Goal: Transaction & Acquisition: Purchase product/service

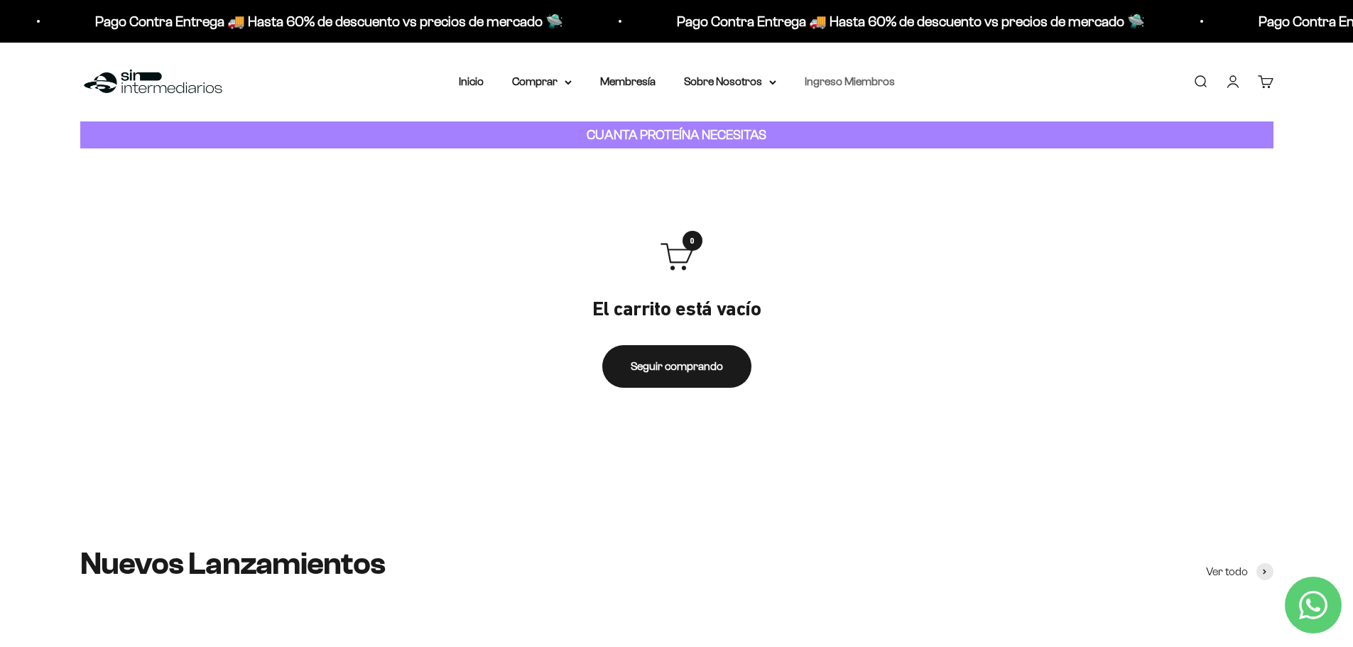
click at [839, 84] on link "Ingreso Miembros" at bounding box center [850, 81] width 90 height 12
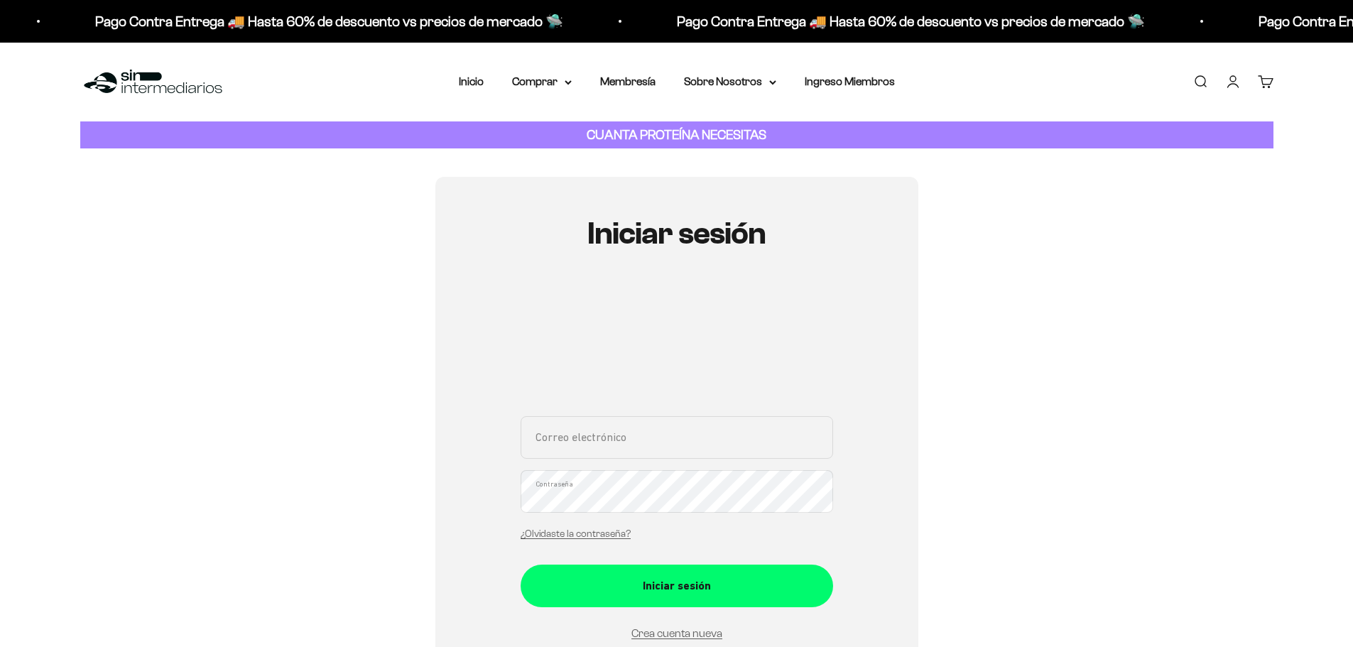
type input "[EMAIL_ADDRESS][DOMAIN_NAME]"
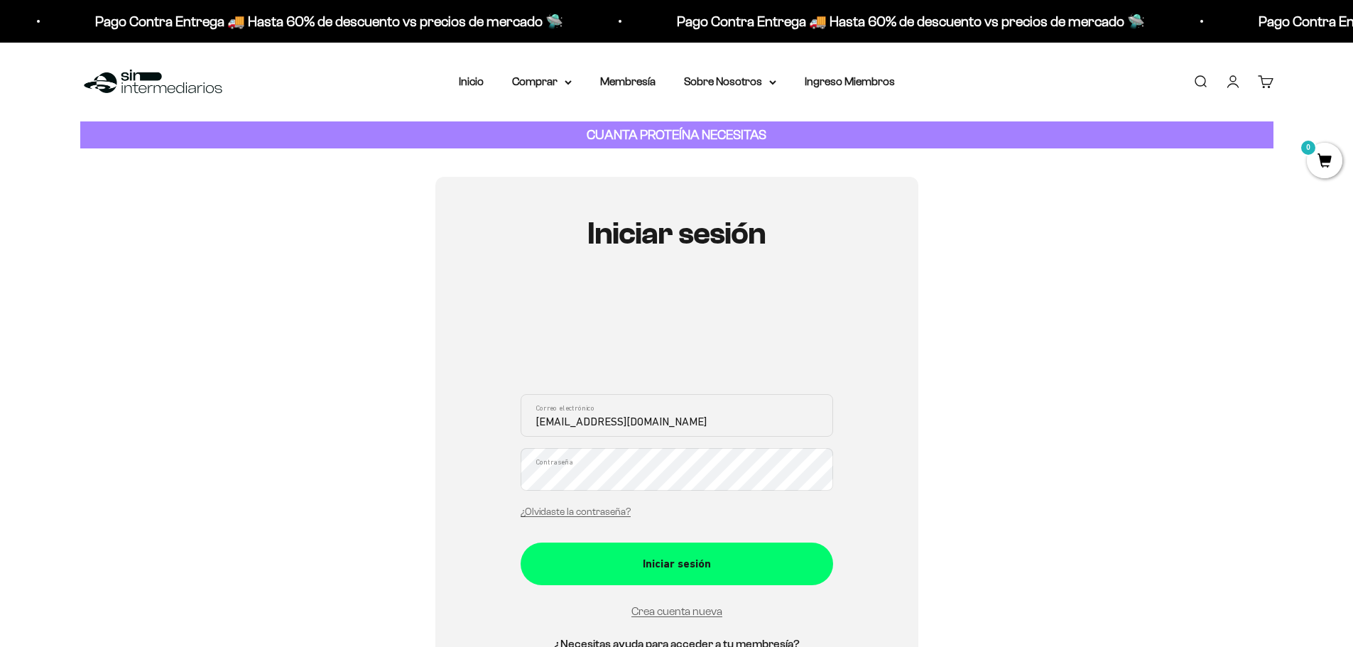
click at [596, 511] on link "¿Olvidaste la contraseña?" at bounding box center [576, 511] width 110 height 11
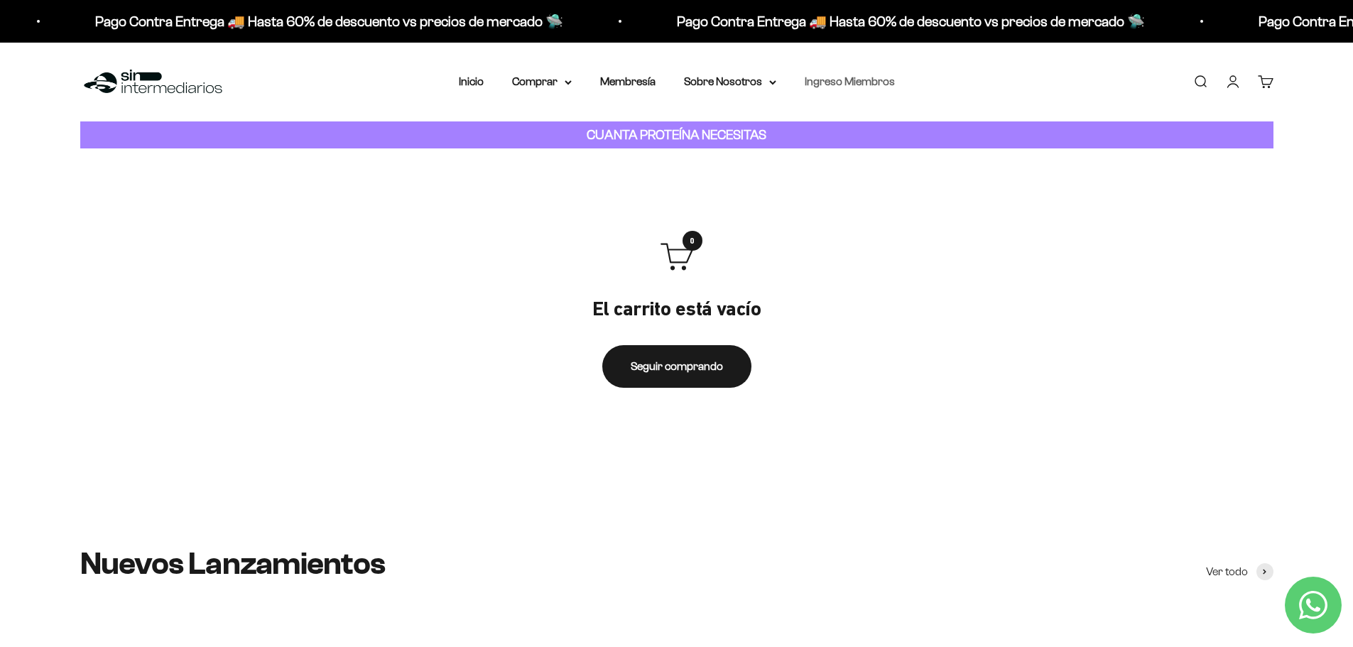
click at [827, 78] on link "Ingreso Miembros" at bounding box center [850, 81] width 90 height 12
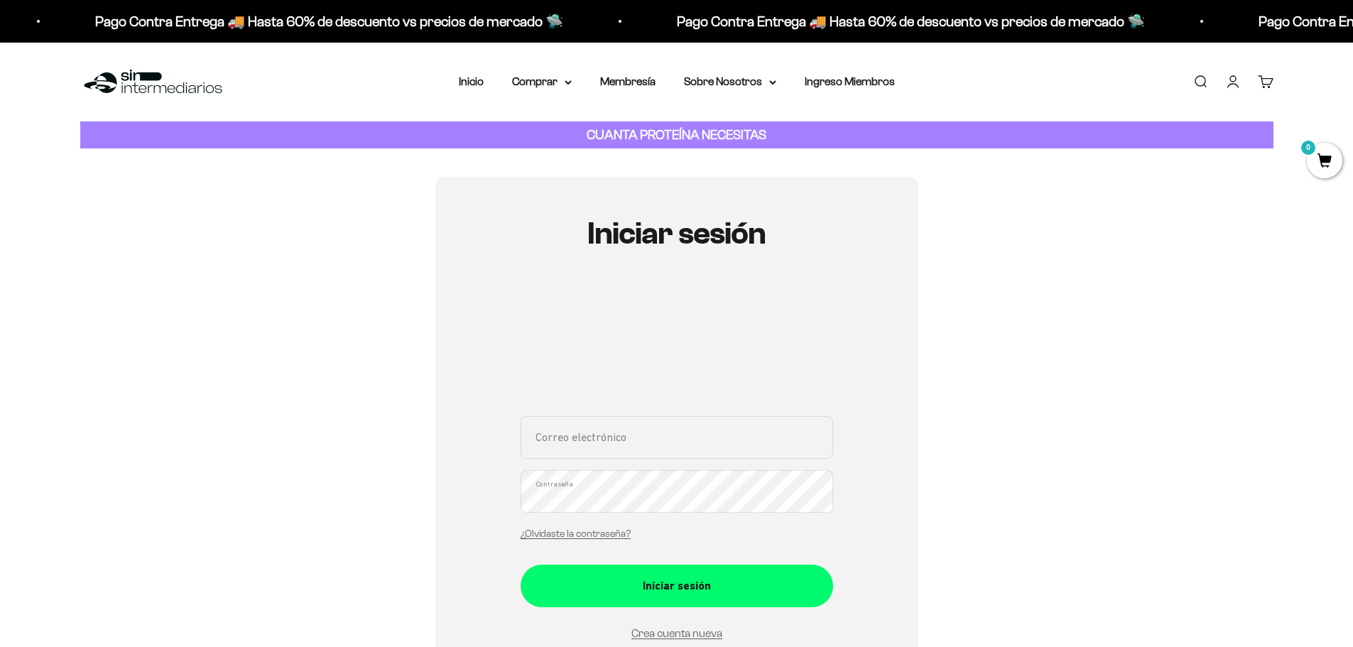
type input "[EMAIL_ADDRESS][DOMAIN_NAME]"
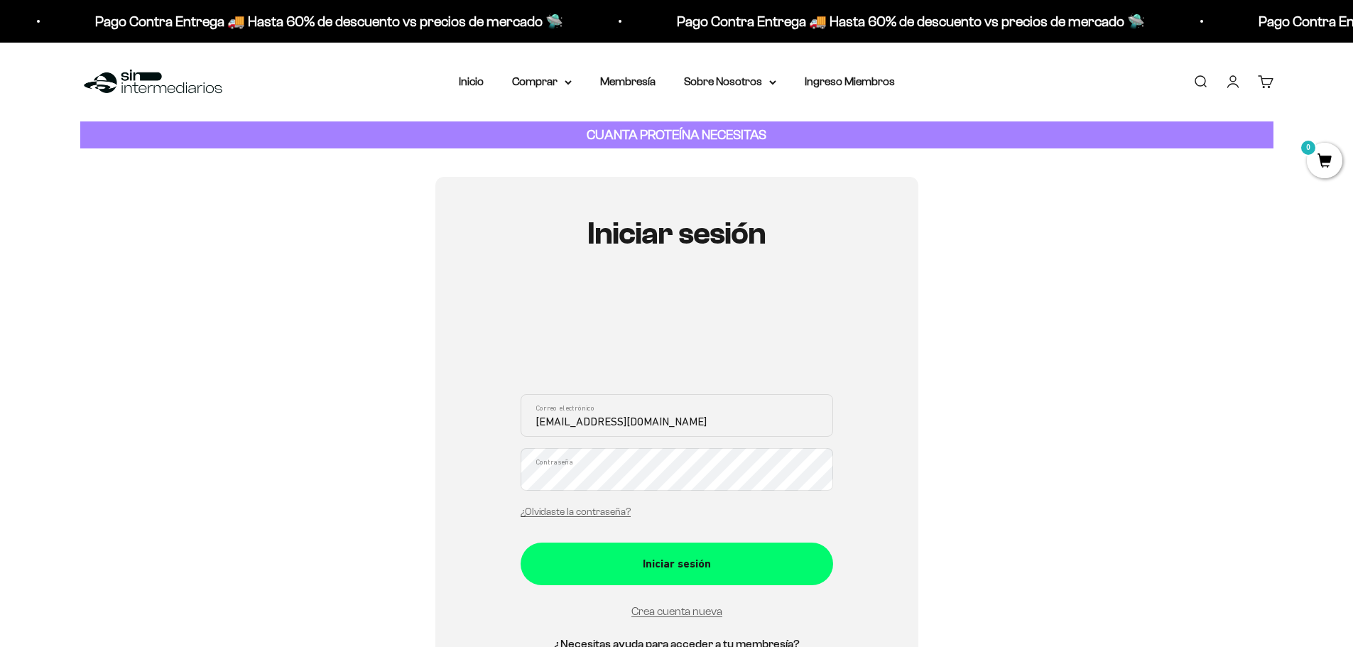
click at [573, 496] on div "juancastillar@gmail.com Correo electrónico Contraseña ¿Olvidaste la contraseña?" at bounding box center [677, 460] width 313 height 132
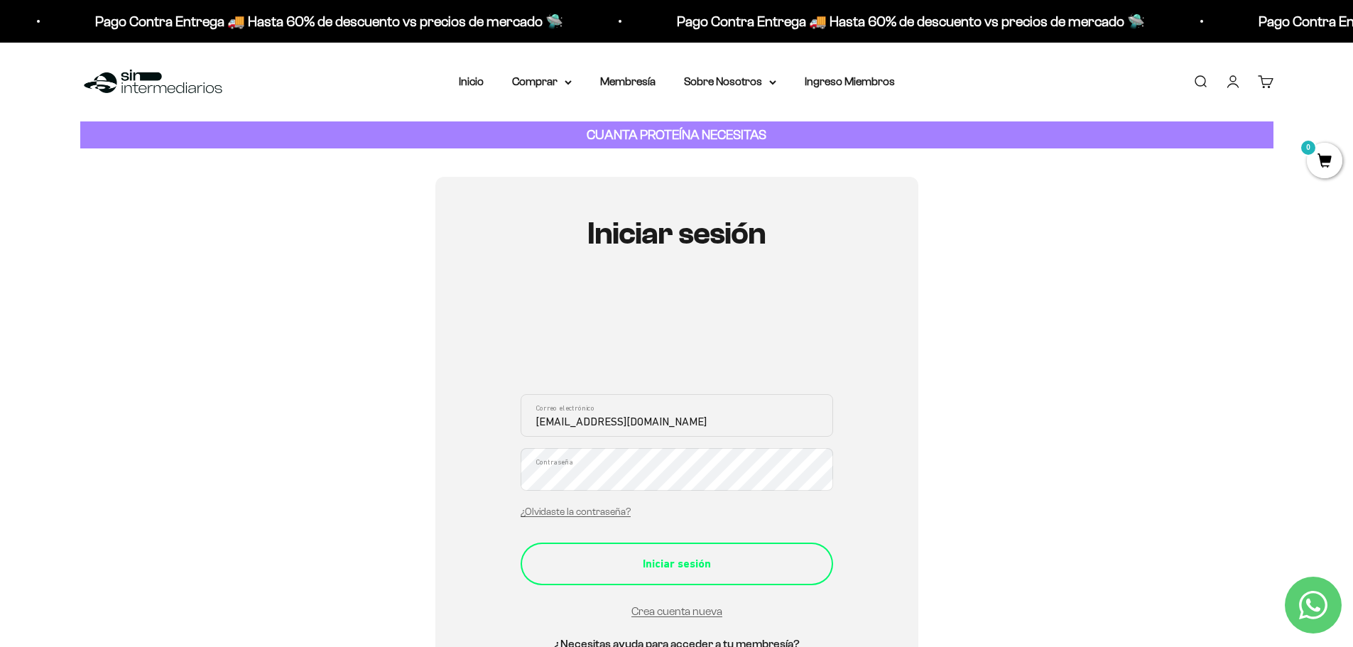
click at [734, 555] on div "Iniciar sesión" at bounding box center [677, 564] width 256 height 18
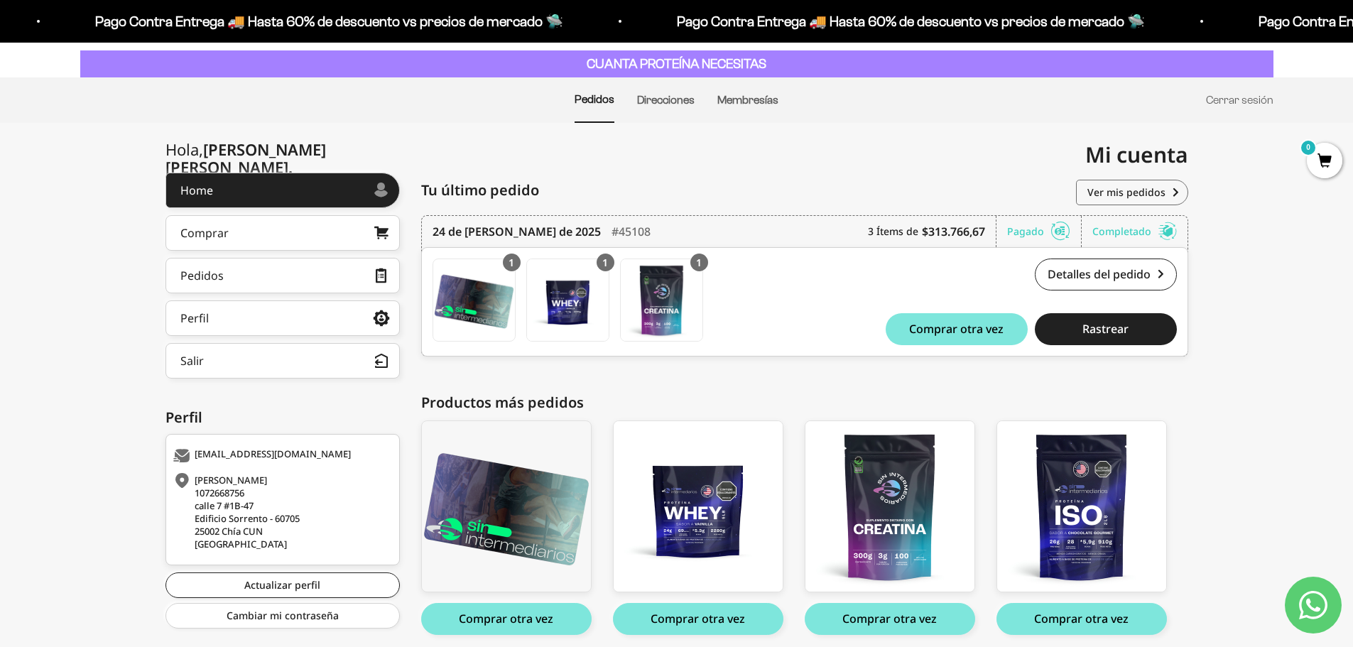
scroll to position [126, 0]
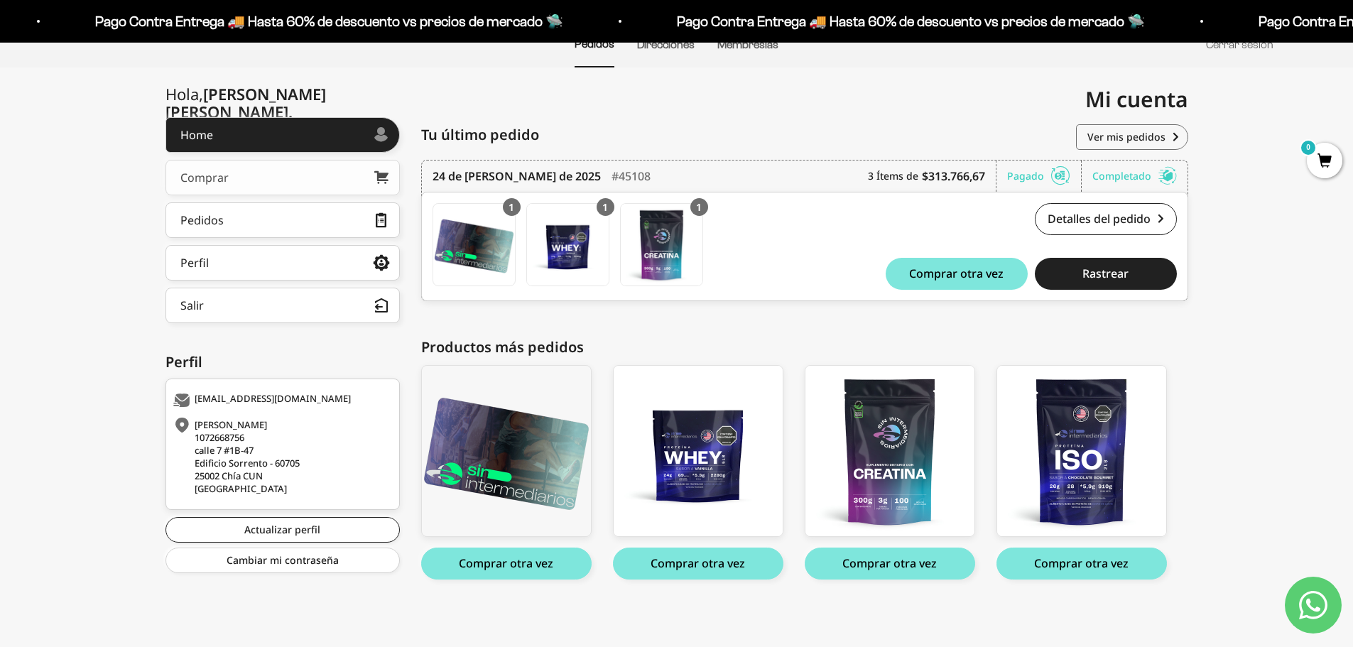
click at [285, 173] on link "Comprar" at bounding box center [282, 178] width 234 height 36
click at [1107, 566] on button "Comprar otra vez" at bounding box center [1082, 564] width 170 height 32
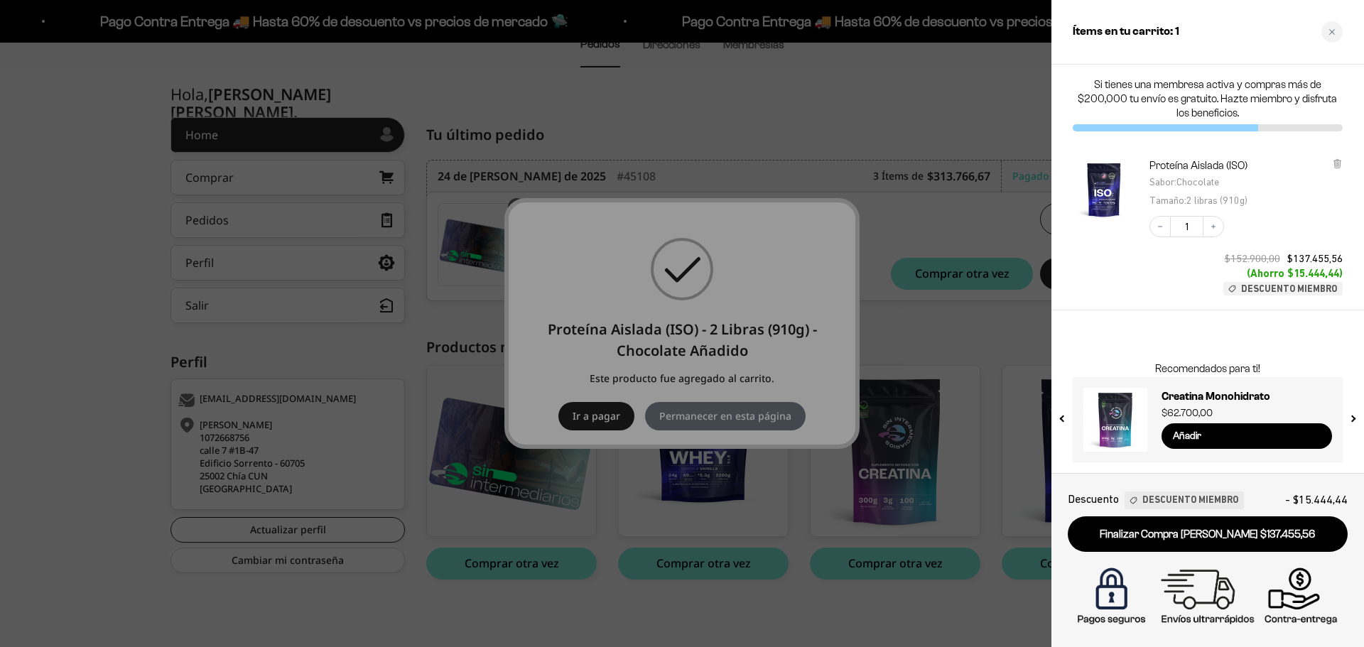
click at [955, 192] on div at bounding box center [682, 323] width 1364 height 647
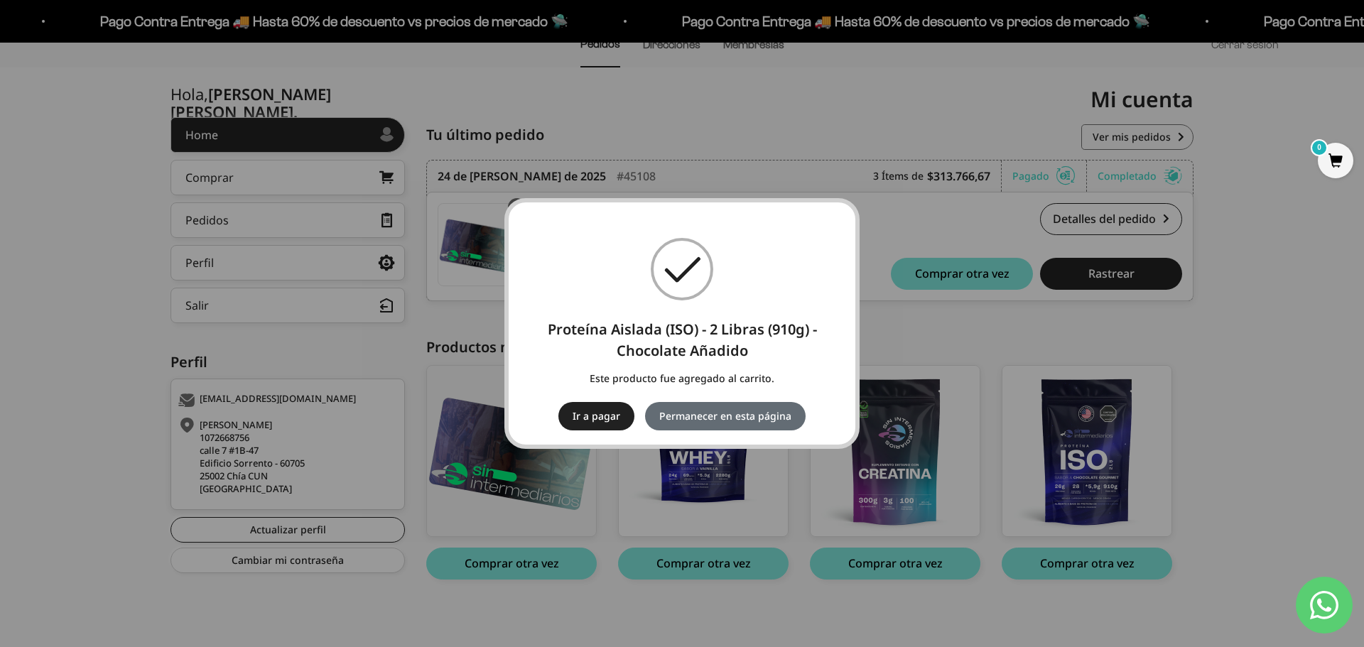
click at [719, 425] on button "Permanecer en esta página" at bounding box center [725, 416] width 161 height 28
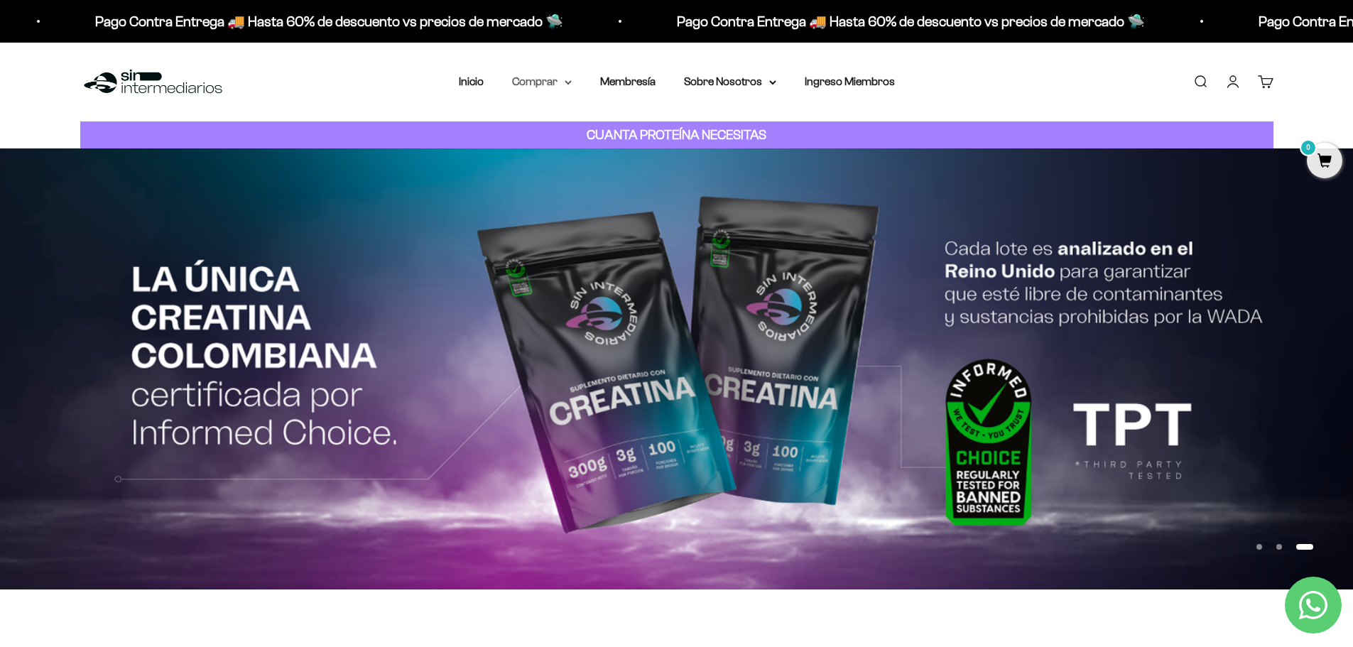
click at [563, 81] on summary "Comprar" at bounding box center [542, 81] width 60 height 18
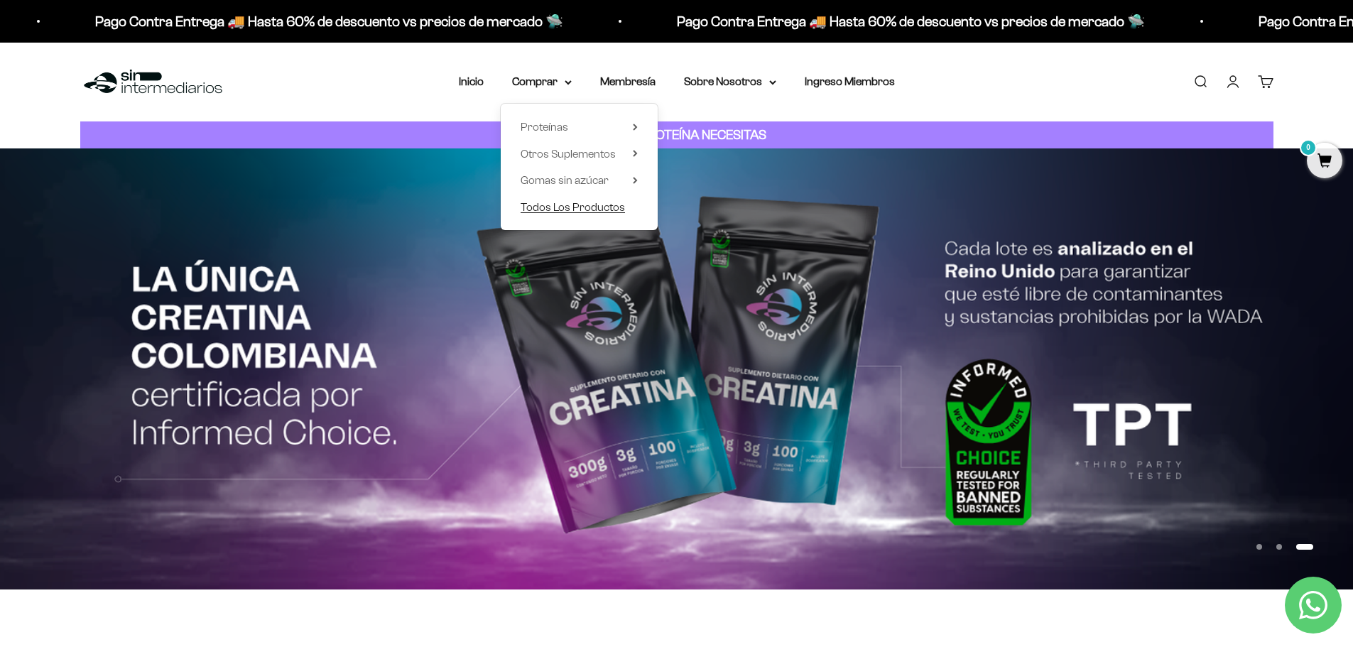
click at [558, 207] on span "Todos Los Productos" at bounding box center [573, 207] width 104 height 12
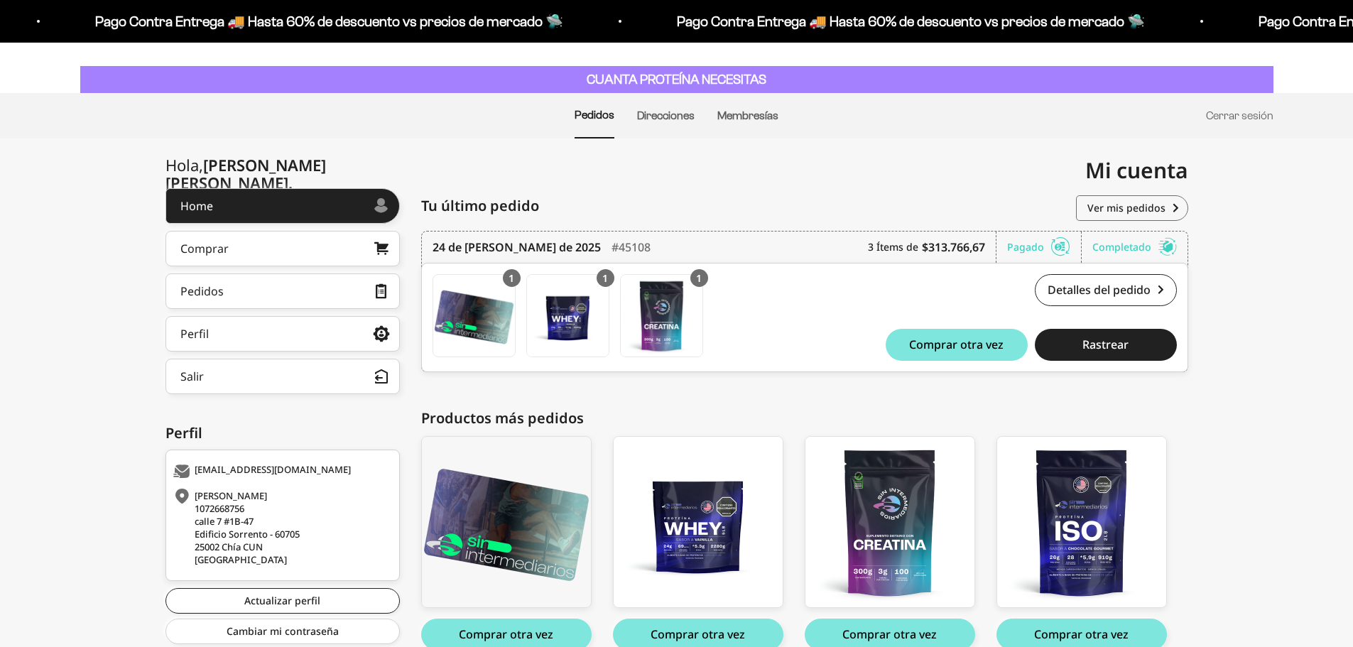
scroll to position [126, 0]
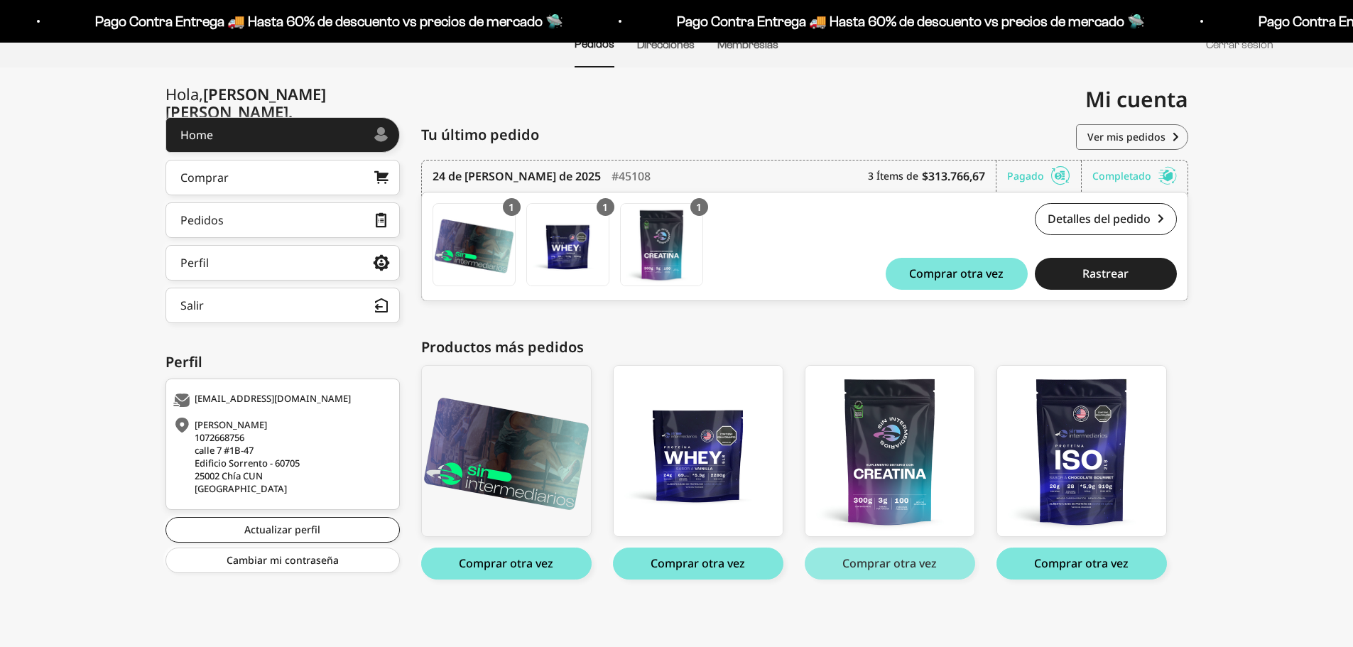
click at [904, 570] on button "Comprar otra vez" at bounding box center [890, 564] width 170 height 32
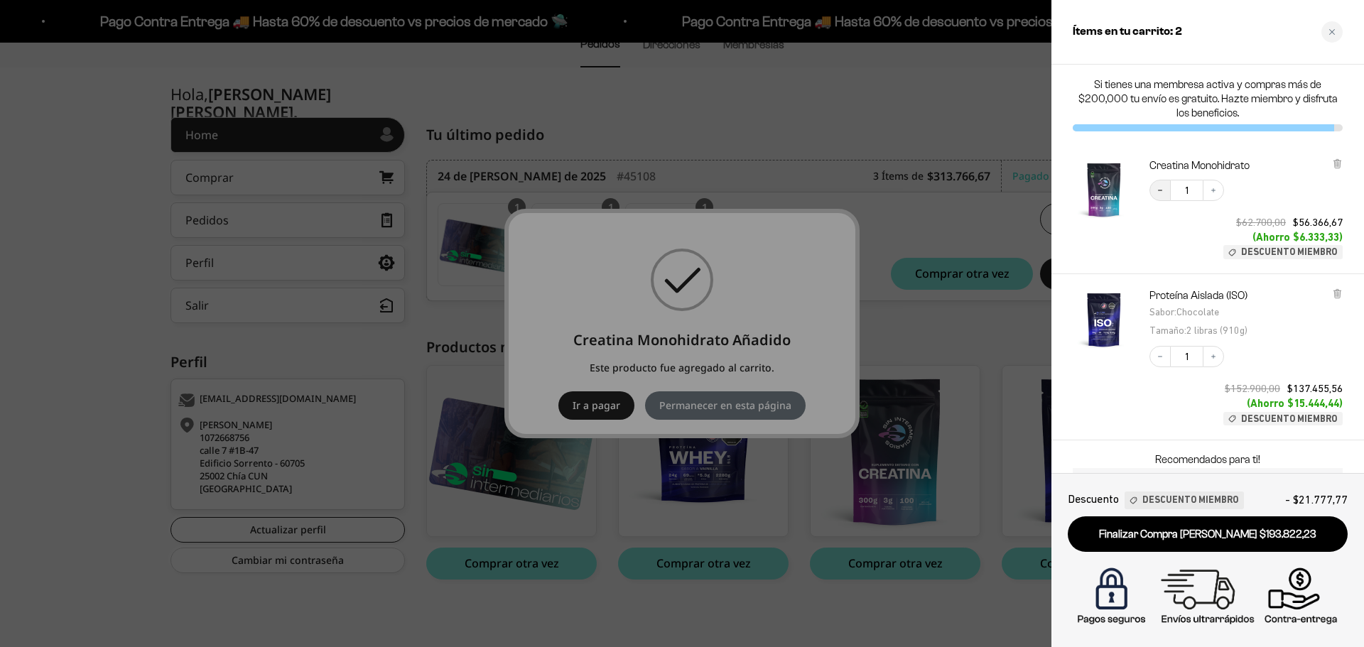
click at [1163, 197] on button "Decrease quantity" at bounding box center [1159, 190] width 21 height 21
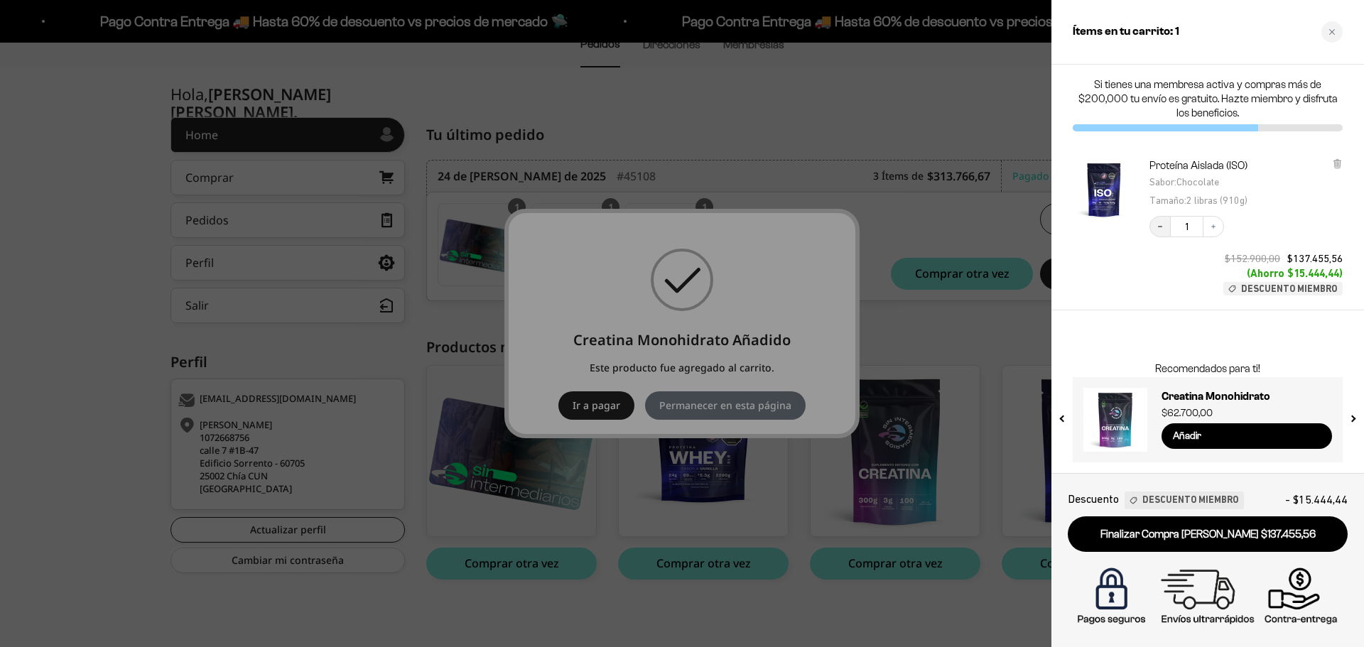
click at [1161, 223] on icon "Decrease quantity" at bounding box center [1160, 226] width 9 height 9
click at [1330, 36] on div "Close cart" at bounding box center [1331, 31] width 21 height 21
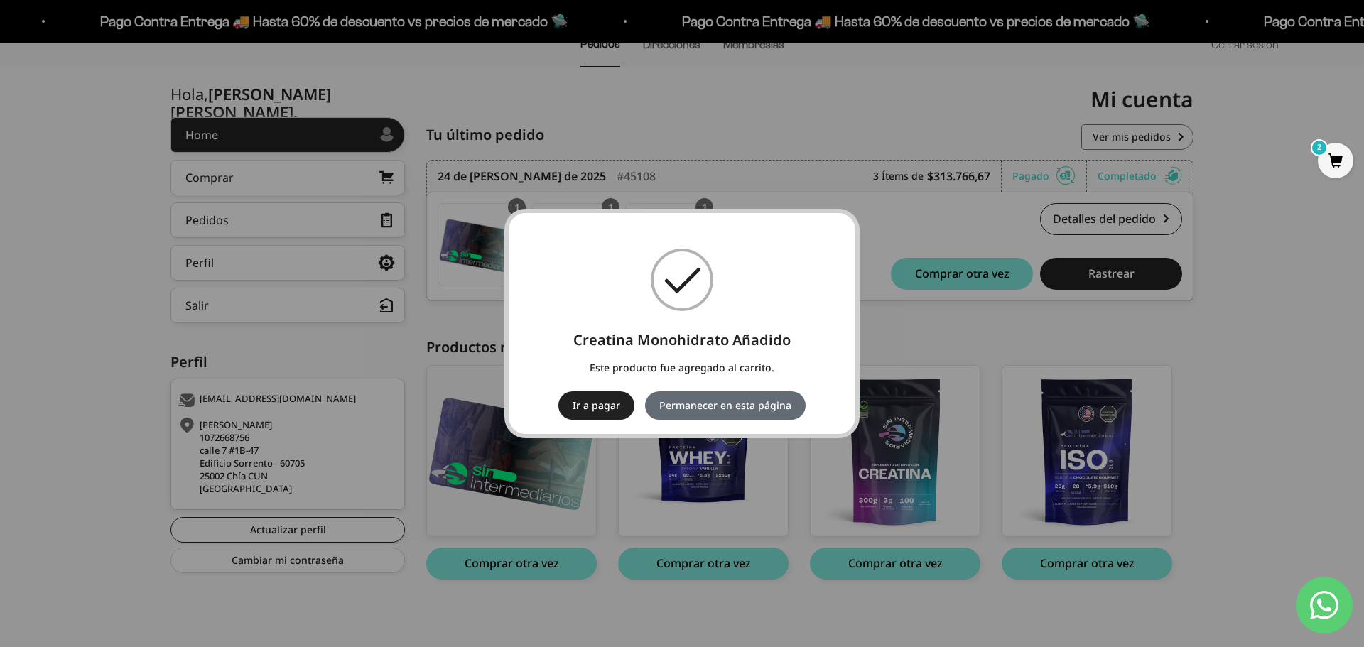
click at [700, 397] on button "Permanecer en esta página" at bounding box center [725, 405] width 161 height 28
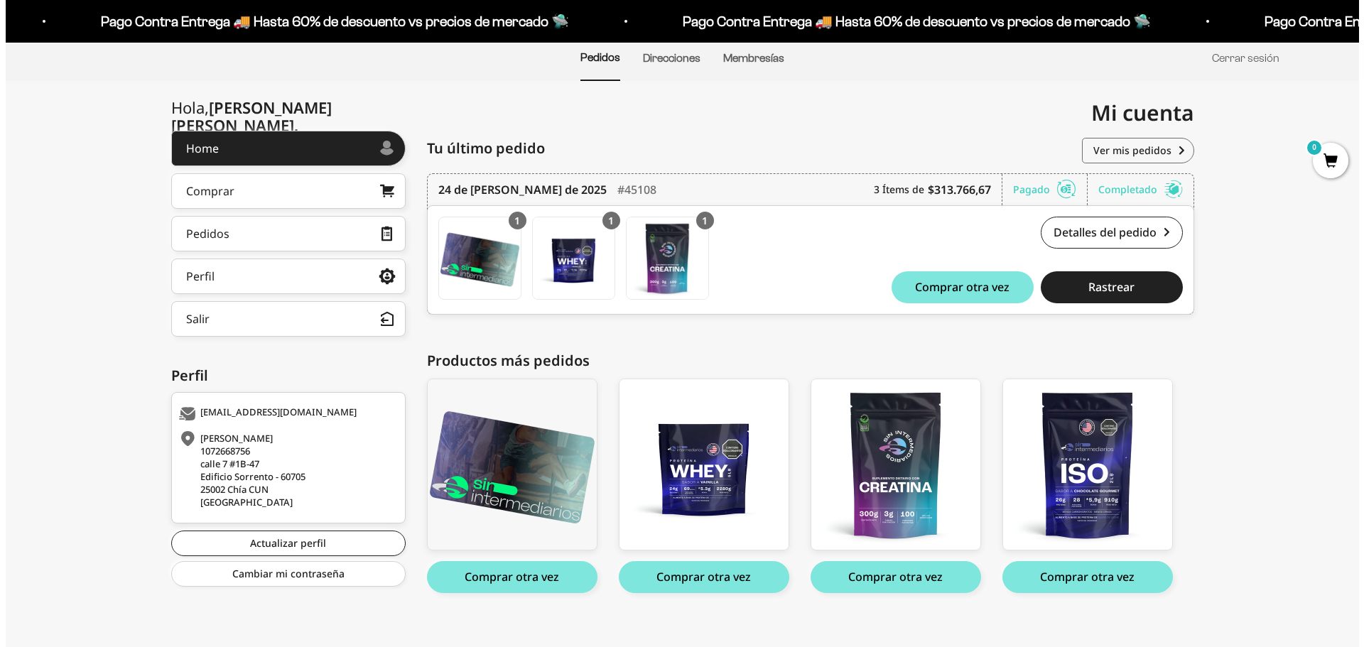
scroll to position [126, 0]
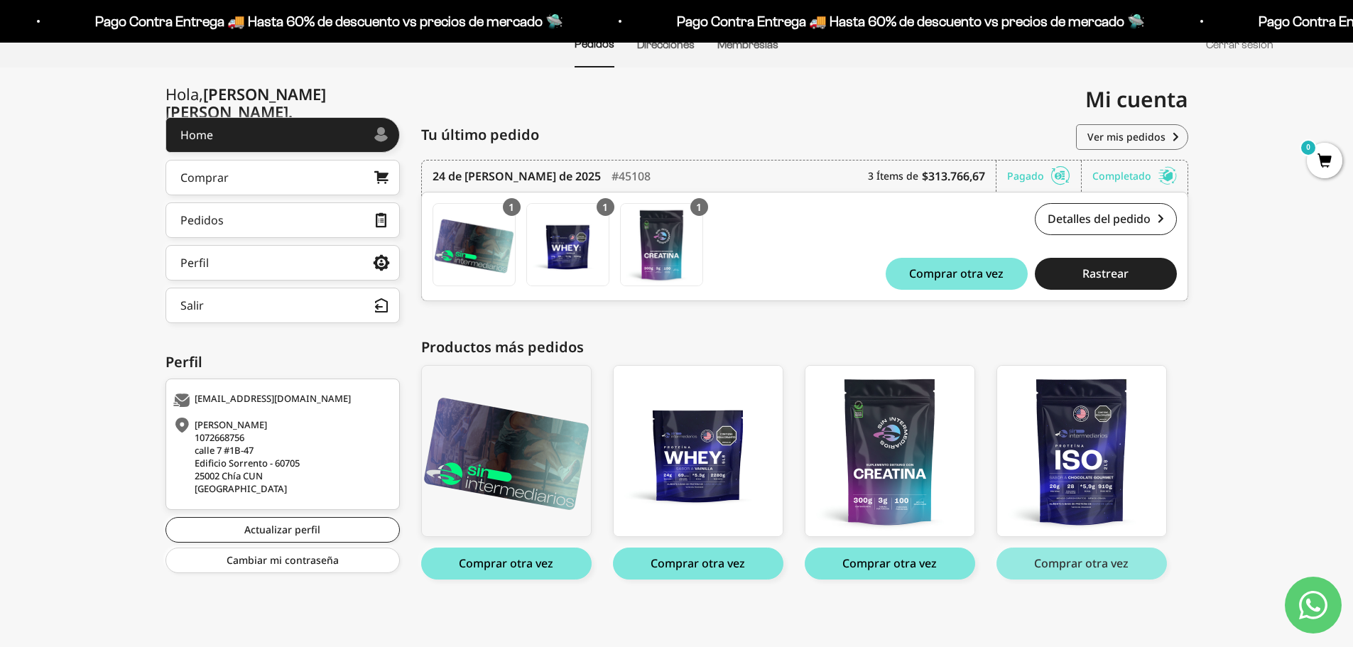
click at [1080, 570] on button "Comprar otra vez" at bounding box center [1082, 564] width 170 height 32
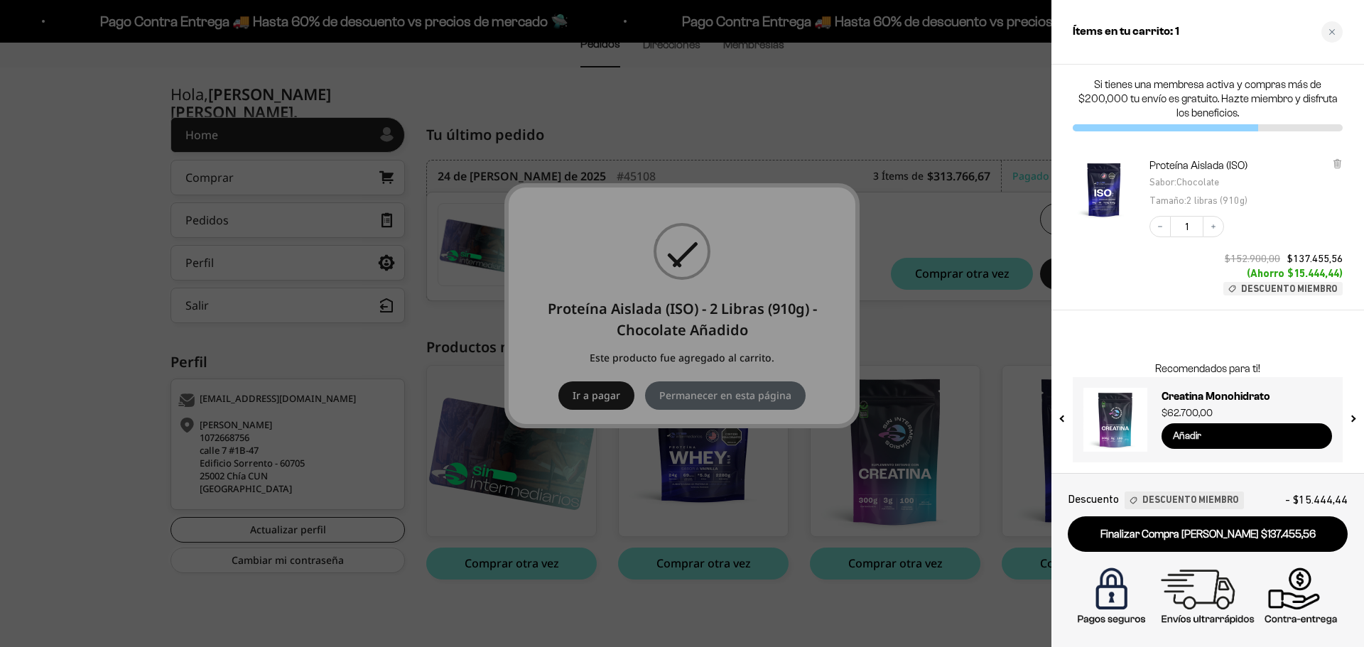
click at [1215, 438] on input "Añadir" at bounding box center [1246, 436] width 170 height 26
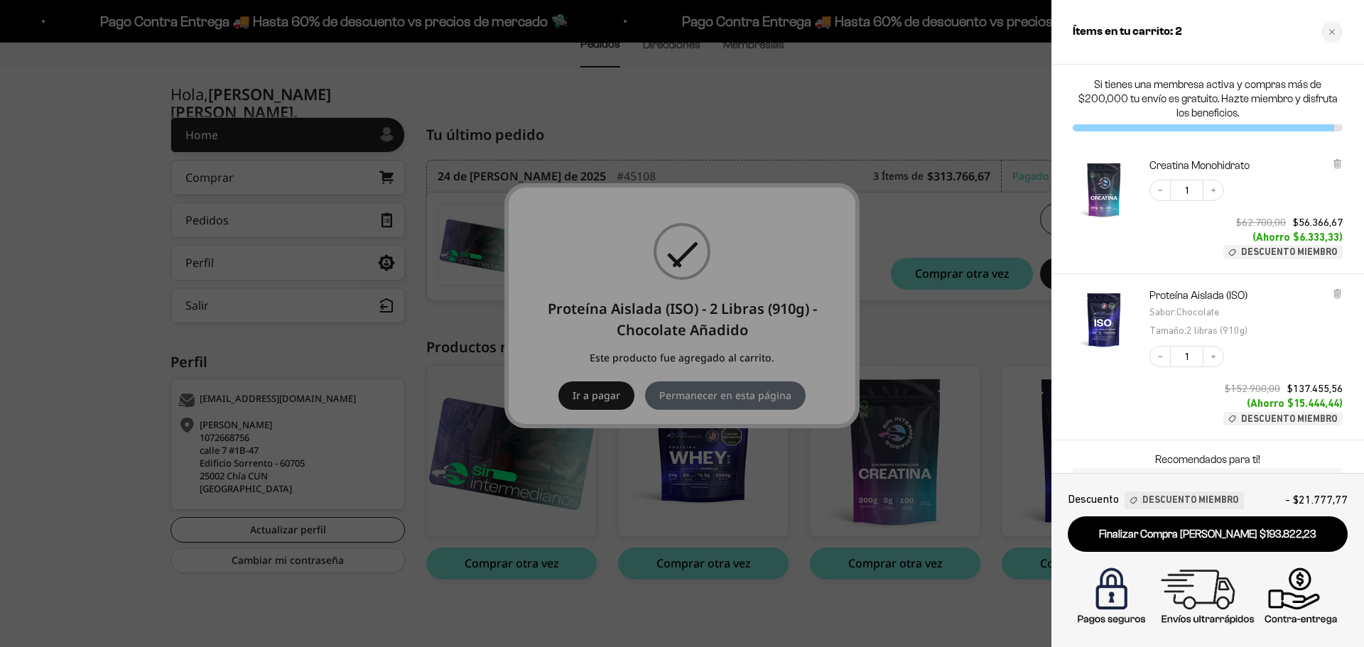
click at [1101, 315] on img "Proteína Aislada (ISO) - Chocolate / 2 libras (910g)" at bounding box center [1104, 319] width 63 height 63
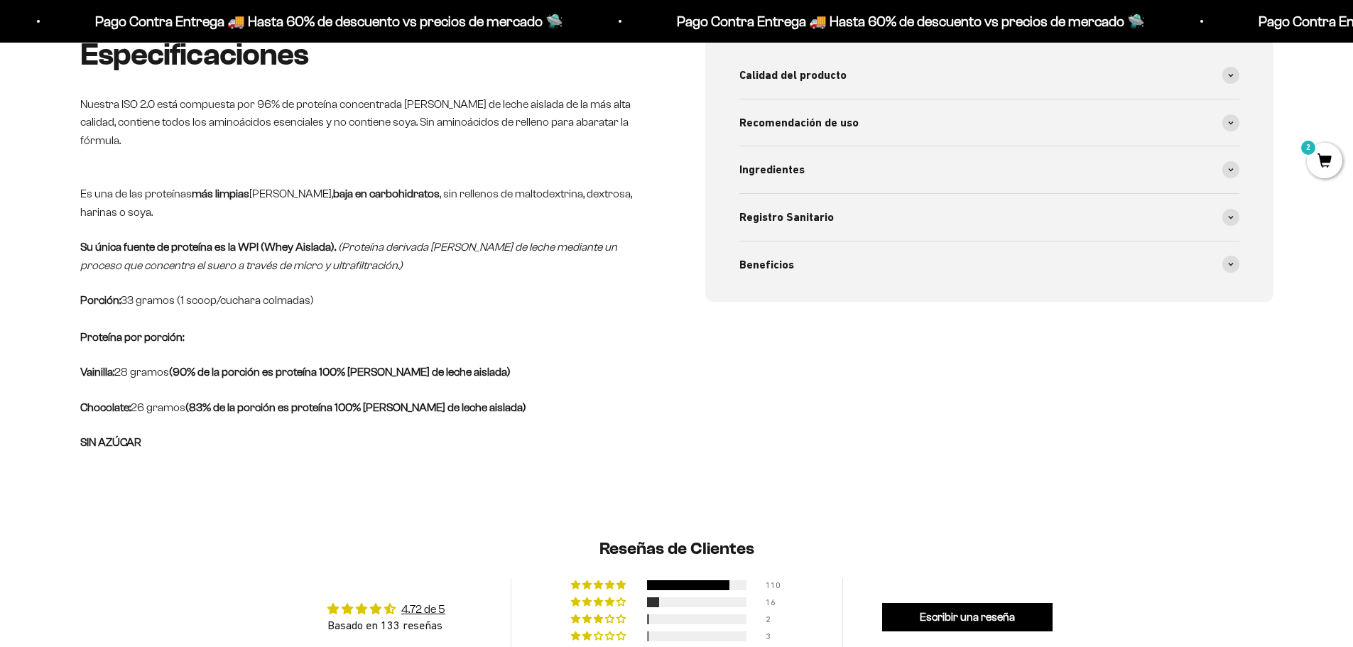
scroll to position [355, 0]
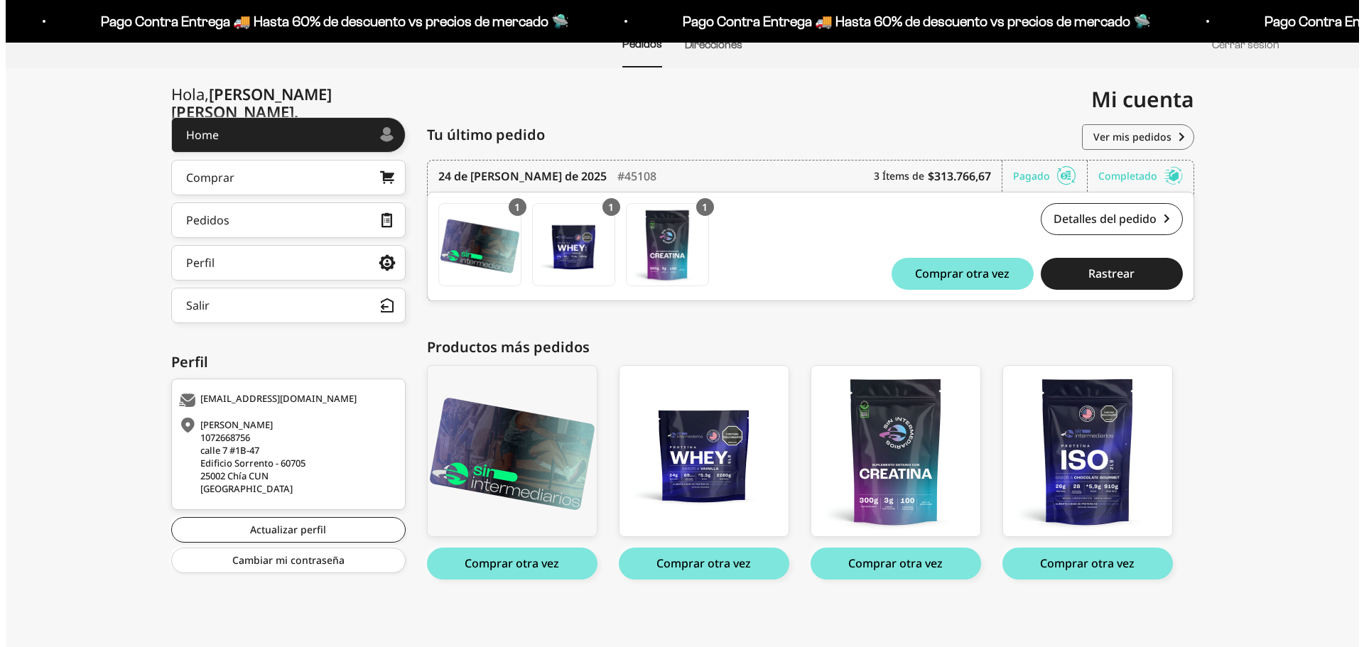
scroll to position [126, 0]
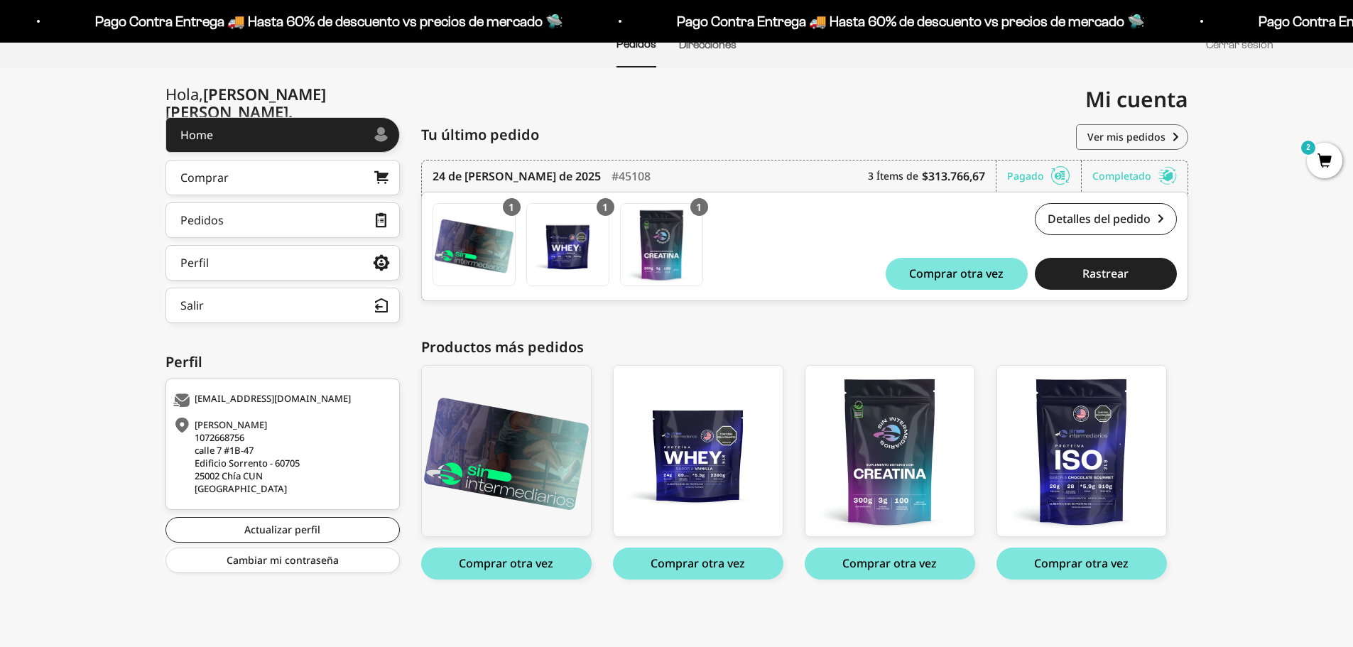
click at [1318, 170] on span "2" at bounding box center [1325, 161] width 36 height 36
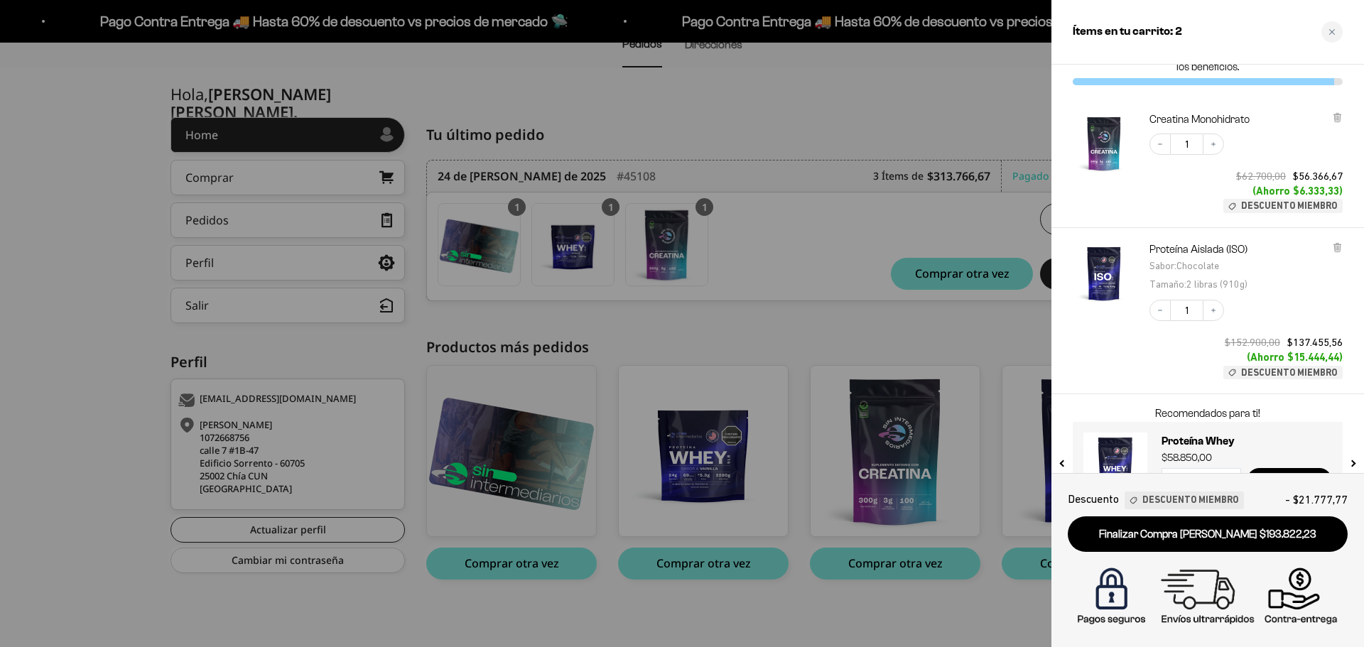
scroll to position [91, 0]
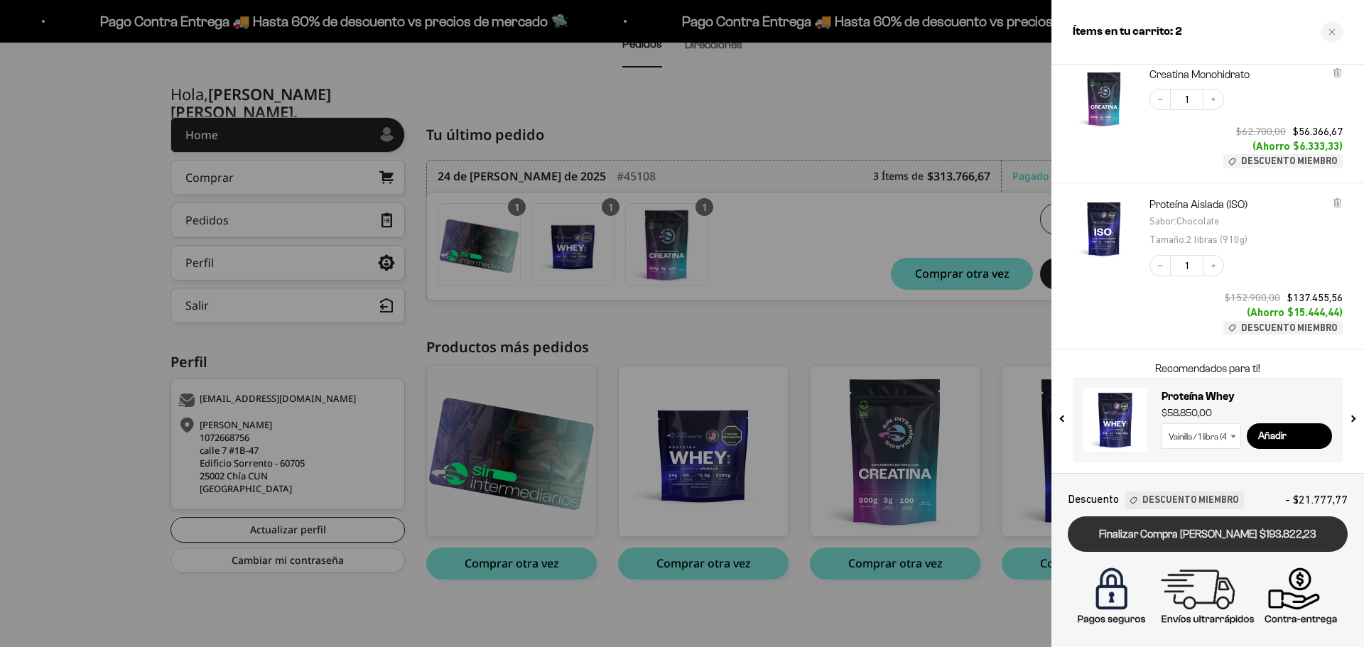
click at [1220, 536] on link "Finalizar Compra [PERSON_NAME] $193.822,23" at bounding box center [1208, 534] width 280 height 36
